Goal: Information Seeking & Learning: Learn about a topic

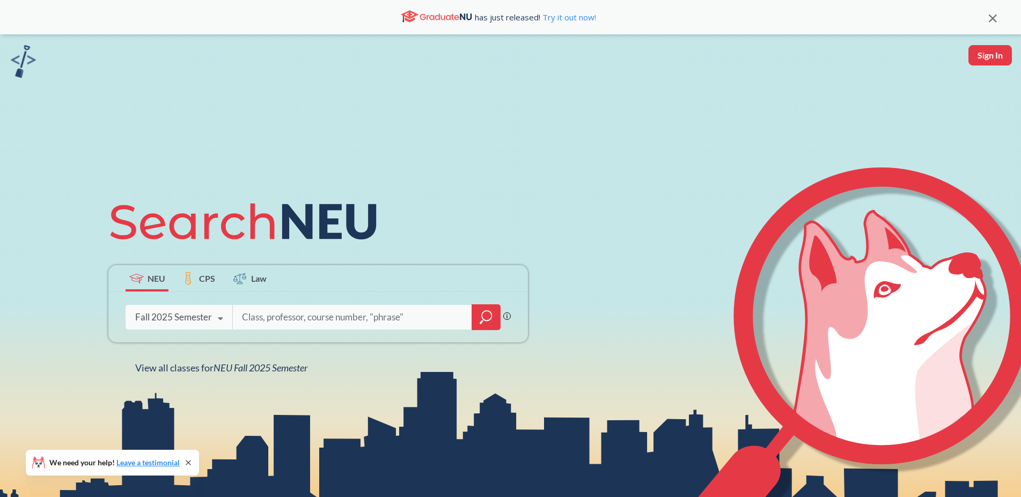
click at [229, 321] on icon at bounding box center [220, 319] width 20 height 30
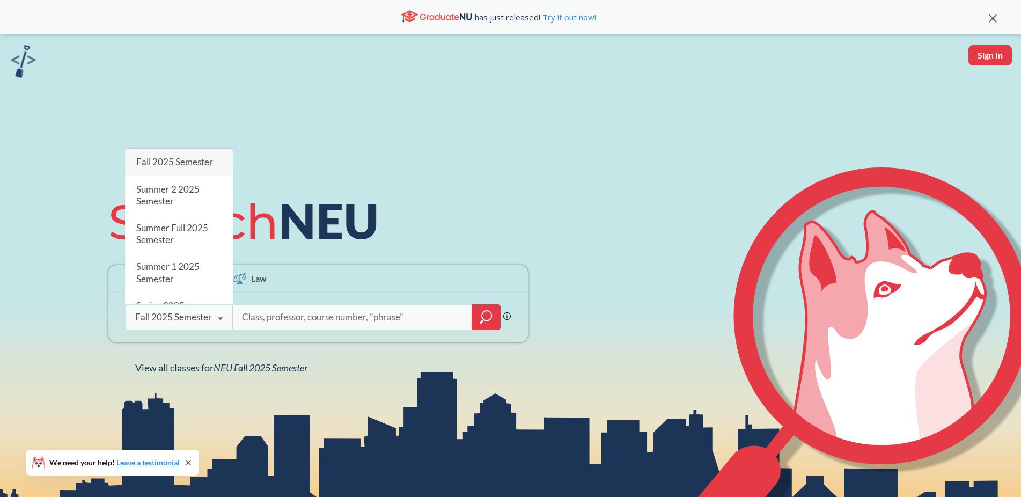
click at [229, 321] on icon at bounding box center [220, 319] width 20 height 30
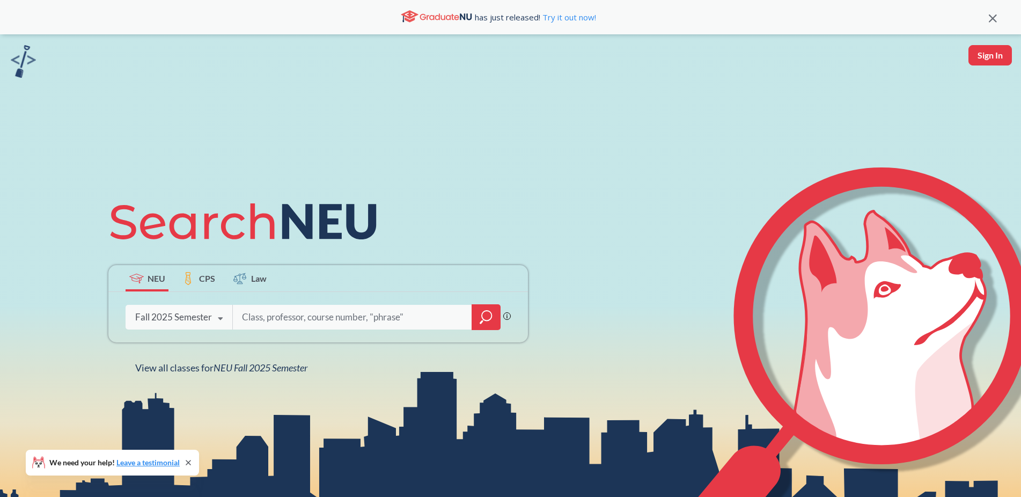
click at [284, 329] on div "Phrase search guarantees the exact search appears in the results. Ex. If you wa…" at bounding box center [318, 317] width 420 height 50
click at [286, 326] on input "search" at bounding box center [352, 317] width 223 height 23
click at [276, 315] on input "search" at bounding box center [352, 317] width 223 height 23
click at [487, 319] on icon "magnifying glass" at bounding box center [486, 317] width 13 height 15
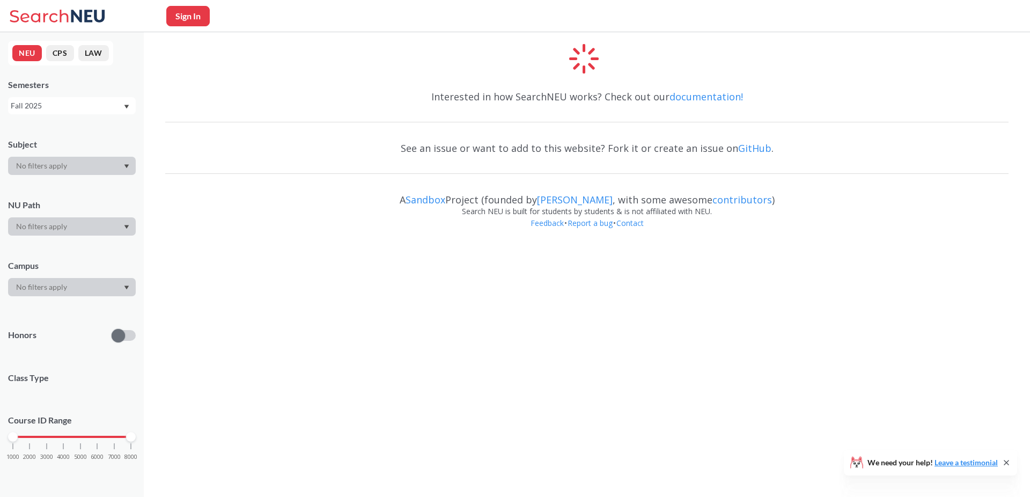
click at [113, 225] on div at bounding box center [72, 226] width 128 height 18
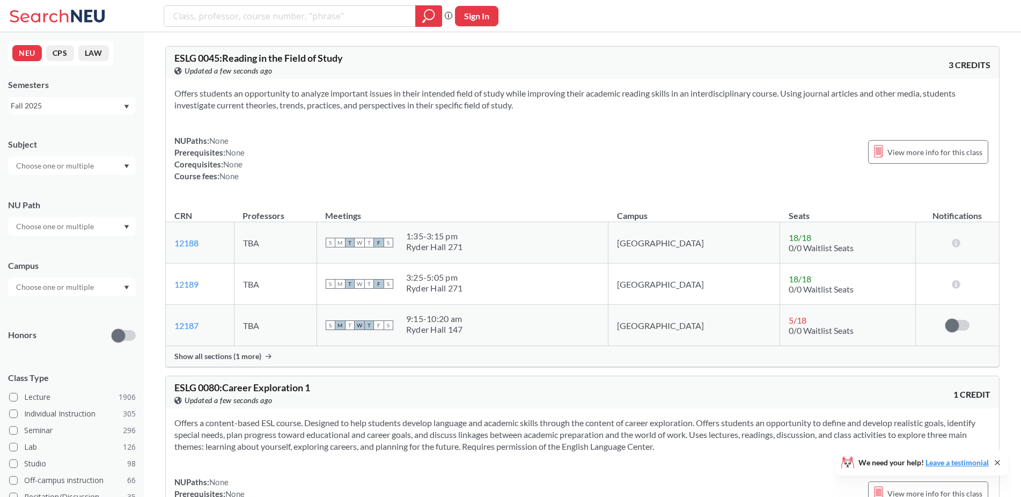
click at [122, 227] on div at bounding box center [72, 226] width 128 height 18
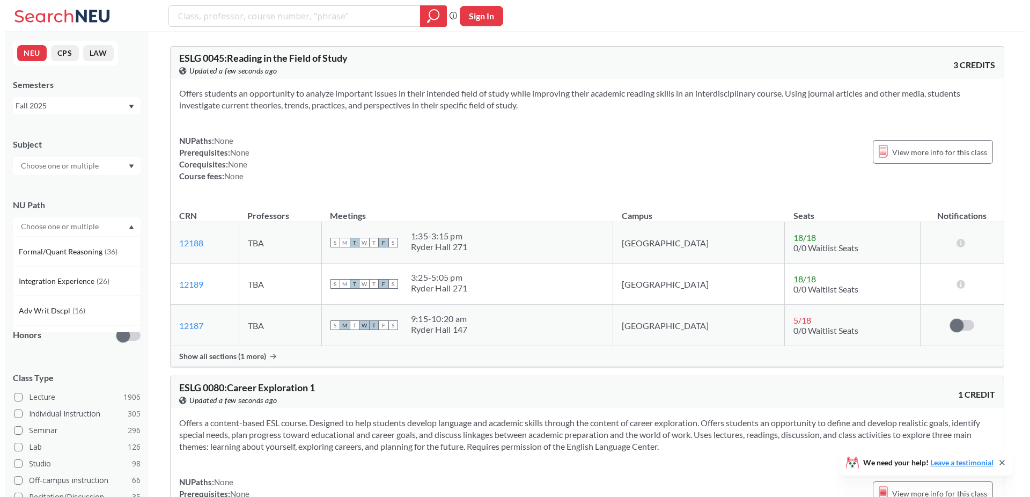
scroll to position [247, 0]
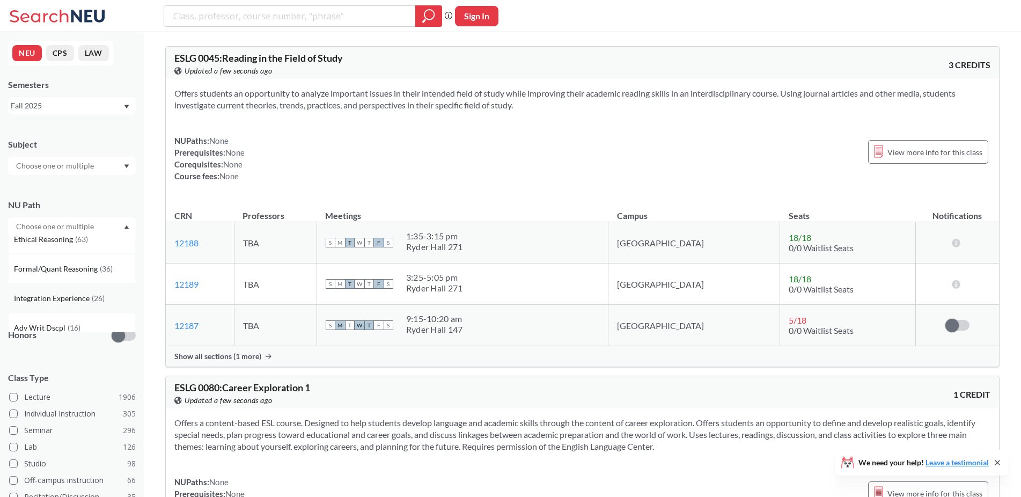
click at [96, 306] on div "Integration Experience ( 26 )" at bounding box center [72, 298] width 128 height 30
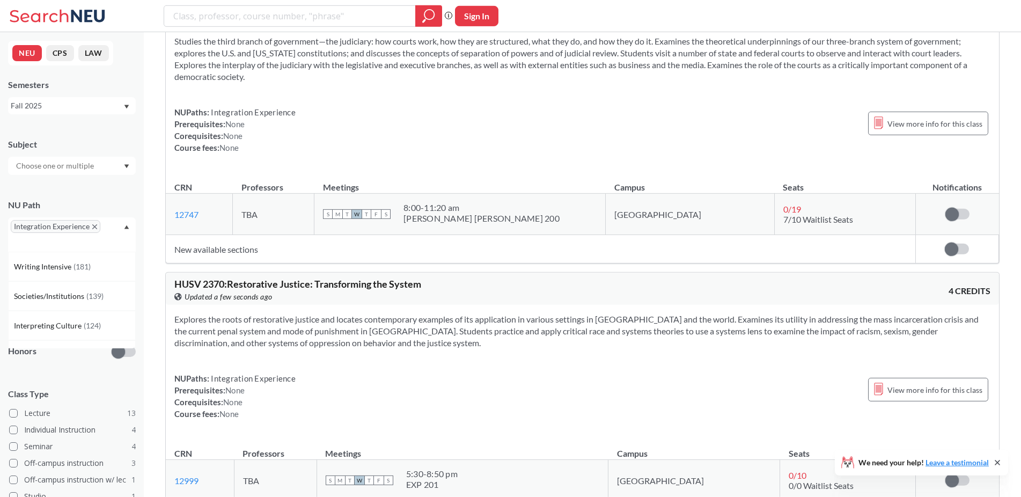
scroll to position [602, 0]
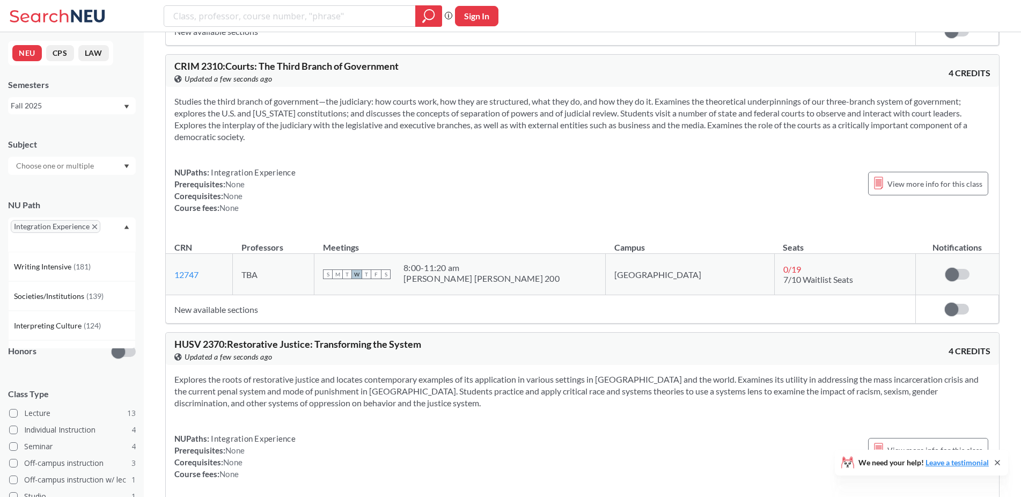
click at [441, 126] on section "Studies the third branch of government—the judiciary: how courts work, how they…" at bounding box center [582, 118] width 816 height 47
click at [442, 126] on section "Studies the third branch of government—the judiciary: how courts work, how they…" at bounding box center [582, 118] width 816 height 47
click at [439, 136] on section "Studies the third branch of government—the judiciary: how courts work, how they…" at bounding box center [582, 118] width 816 height 47
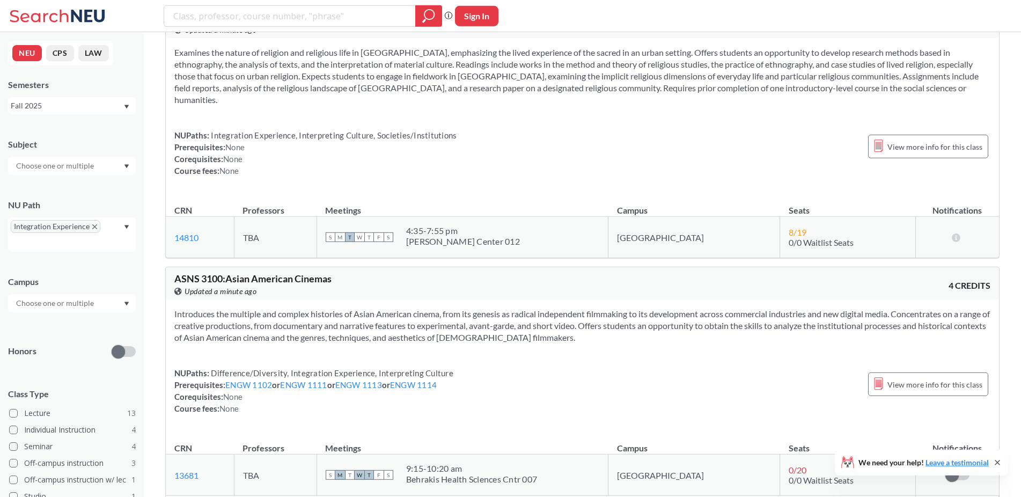
scroll to position [2025, 0]
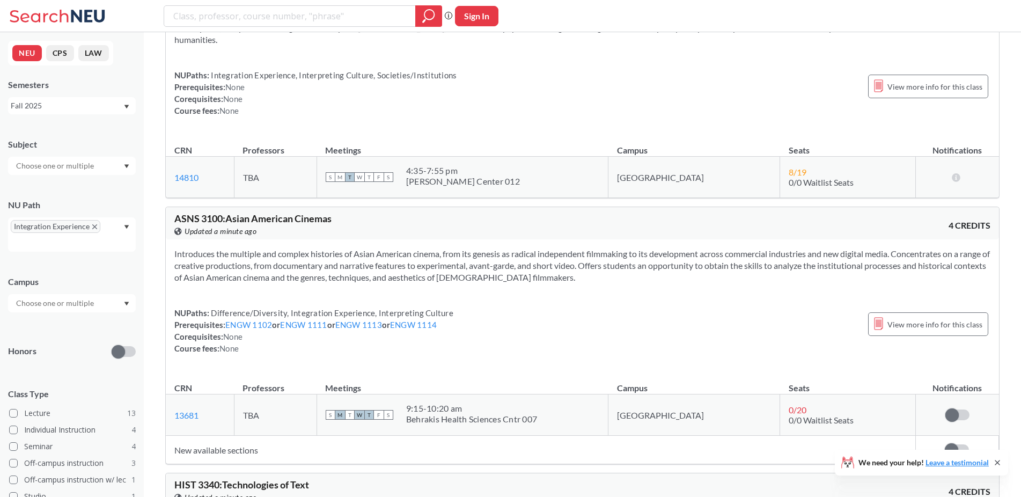
click at [407, 272] on div "Introduces the multiple and complex histories of Asian American cinema, from it…" at bounding box center [582, 305] width 833 height 132
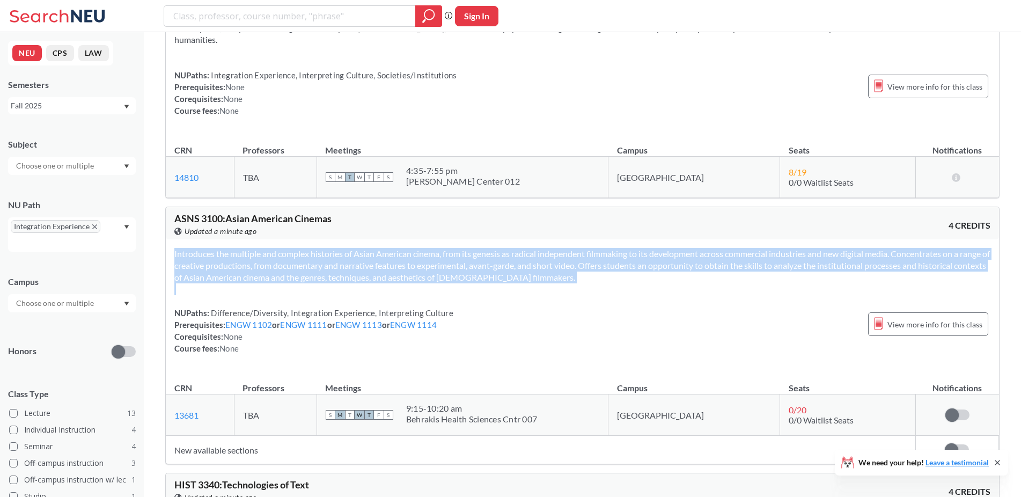
click at [407, 273] on div "Introduces the multiple and complex histories of Asian American cinema, from it…" at bounding box center [582, 305] width 833 height 132
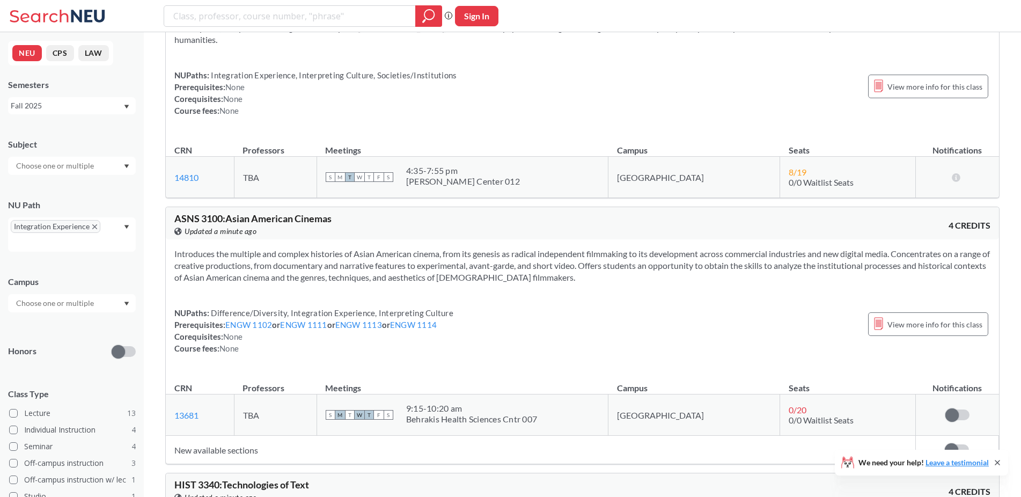
click at [407, 273] on div "Introduces the multiple and complex histories of Asian American cinema, from it…" at bounding box center [582, 305] width 833 height 132
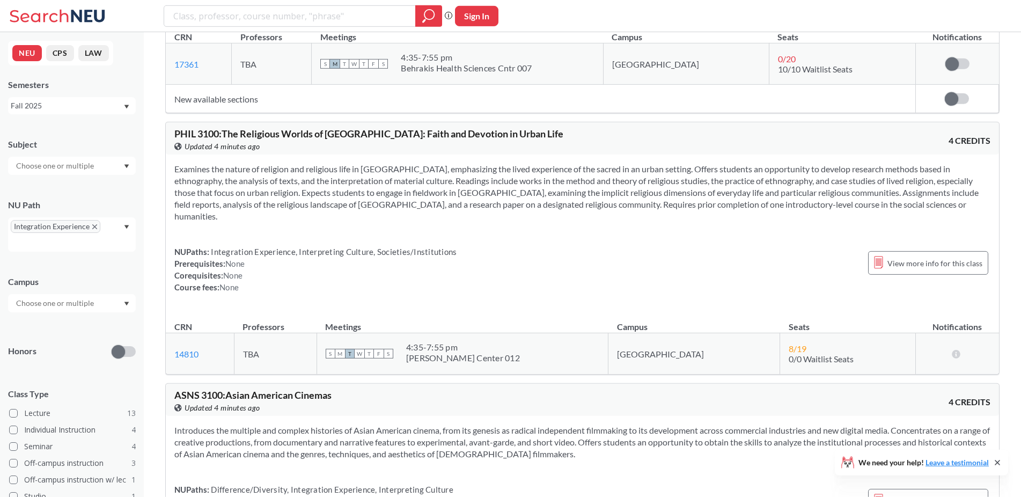
scroll to position [1359, 0]
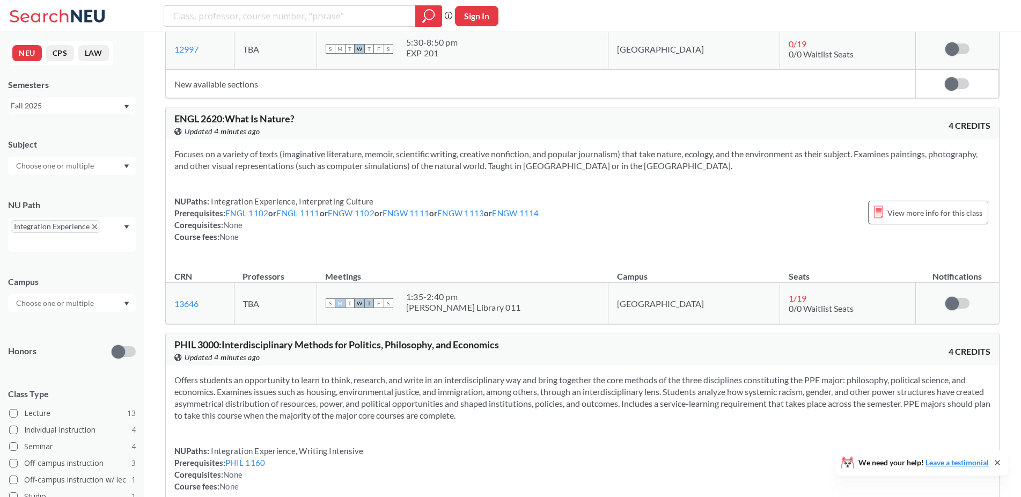
drag, startPoint x: 378, startPoint y: 303, endPoint x: 385, endPoint y: 304, distance: 7.5
click at [385, 304] on div "S M T W T F S" at bounding box center [360, 303] width 68 height 24
click at [355, 304] on span "T" at bounding box center [350, 303] width 10 height 10
